Goal: Task Accomplishment & Management: Complete application form

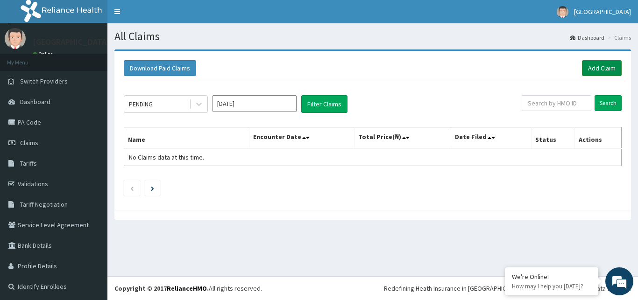
click at [587, 67] on link "Add Claim" at bounding box center [602, 68] width 40 height 16
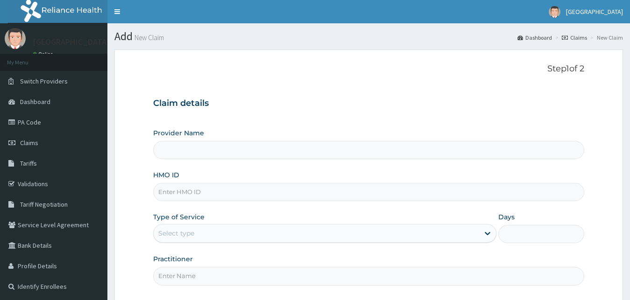
click at [169, 193] on input "HMO ID" at bounding box center [369, 192] width 432 height 18
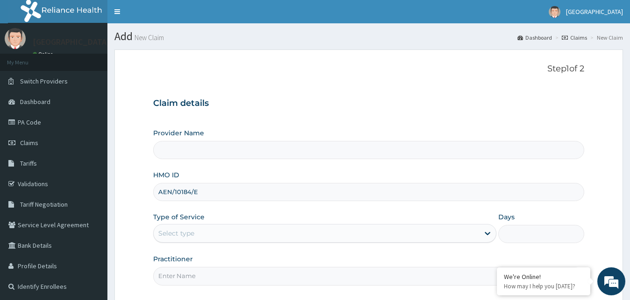
type input "AEN/10184/E"
